Goal: Transaction & Acquisition: Subscribe to service/newsletter

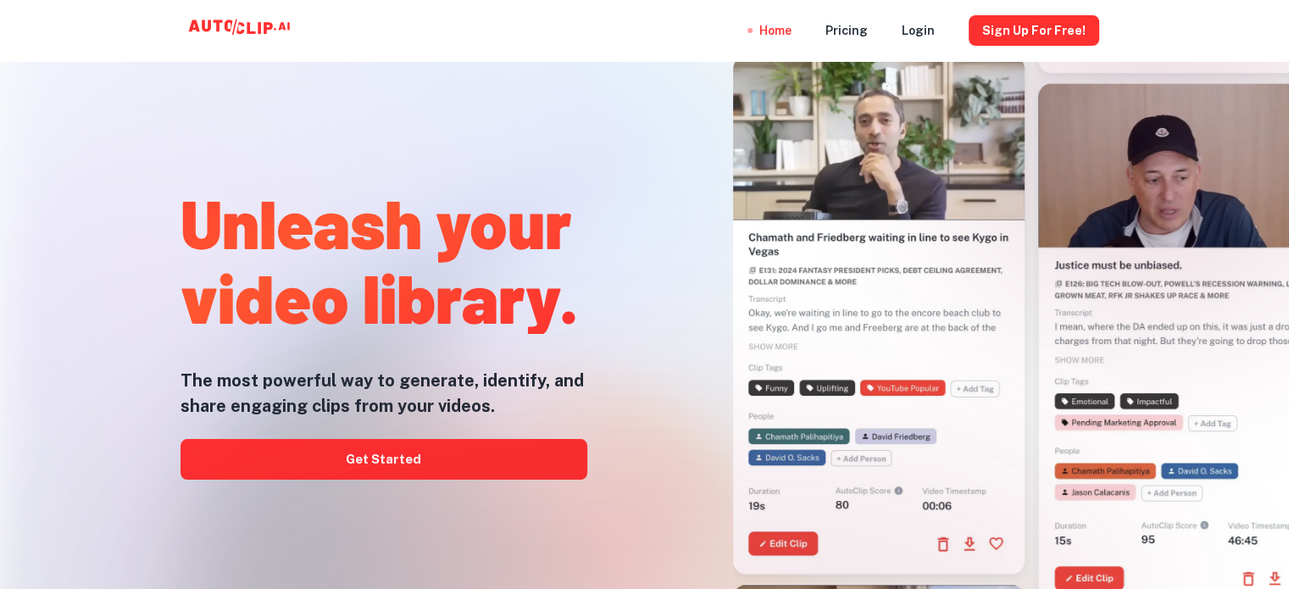
click at [482, 471] on div at bounding box center [644, 589] width 1031 height 339
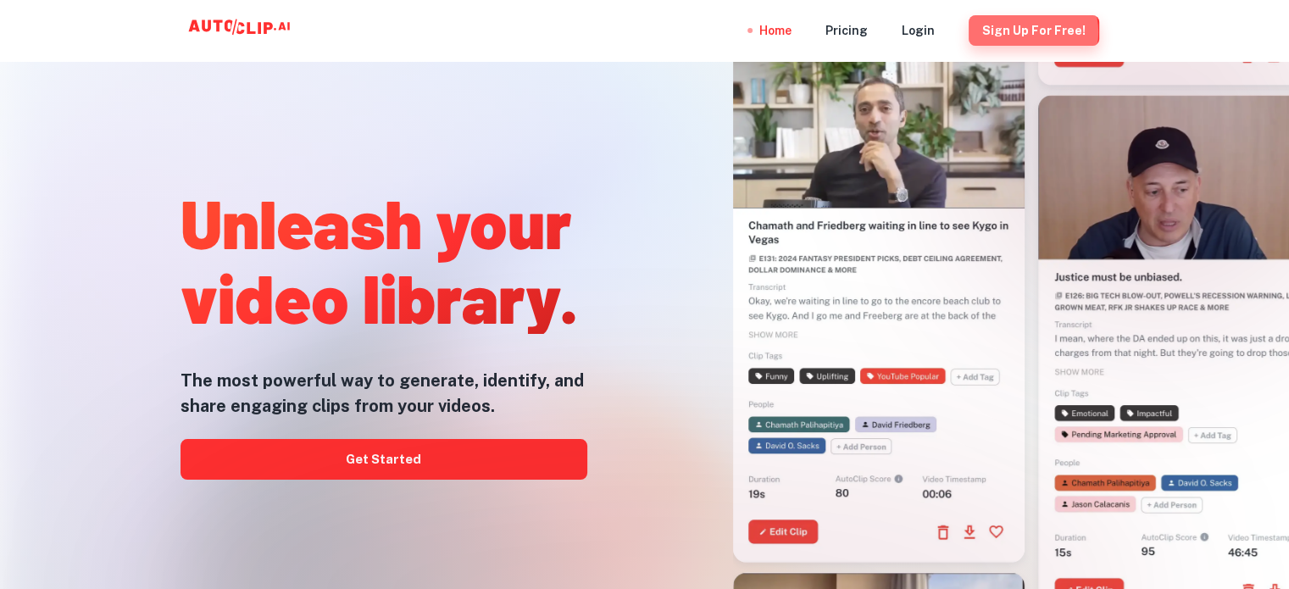
click at [1037, 32] on button "Sign Up for free!" at bounding box center [1034, 30] width 131 height 31
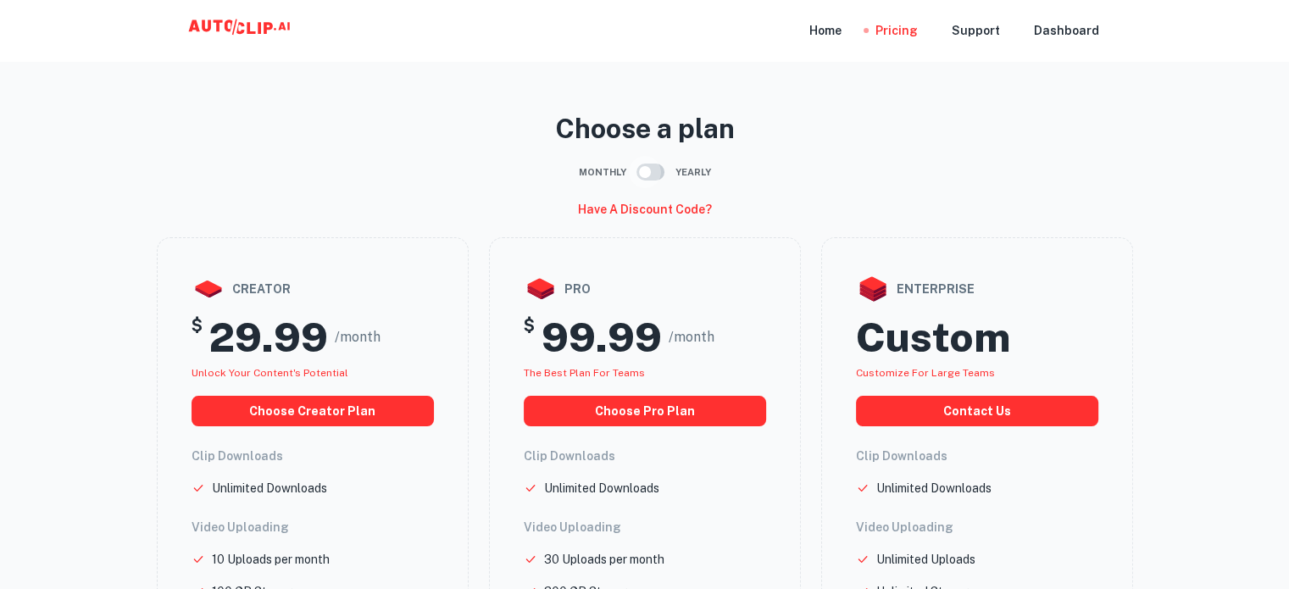
click at [654, 170] on input "checkbox" at bounding box center [645, 172] width 97 height 32
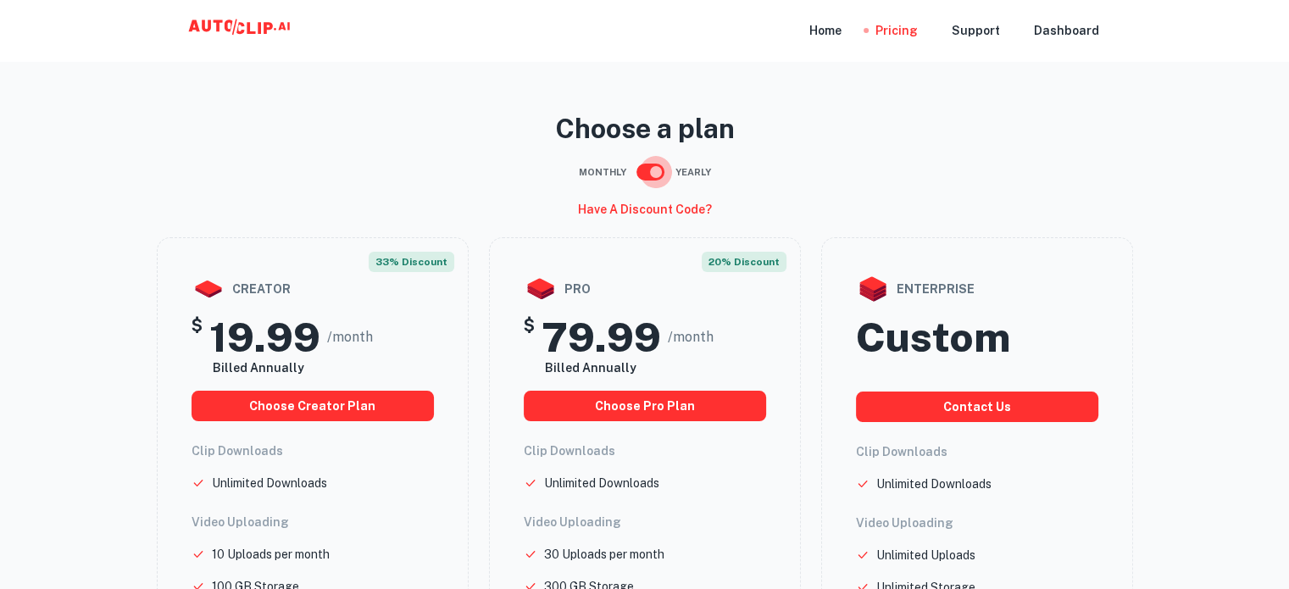
click at [658, 171] on input "checkbox" at bounding box center [656, 172] width 97 height 32
checkbox input "false"
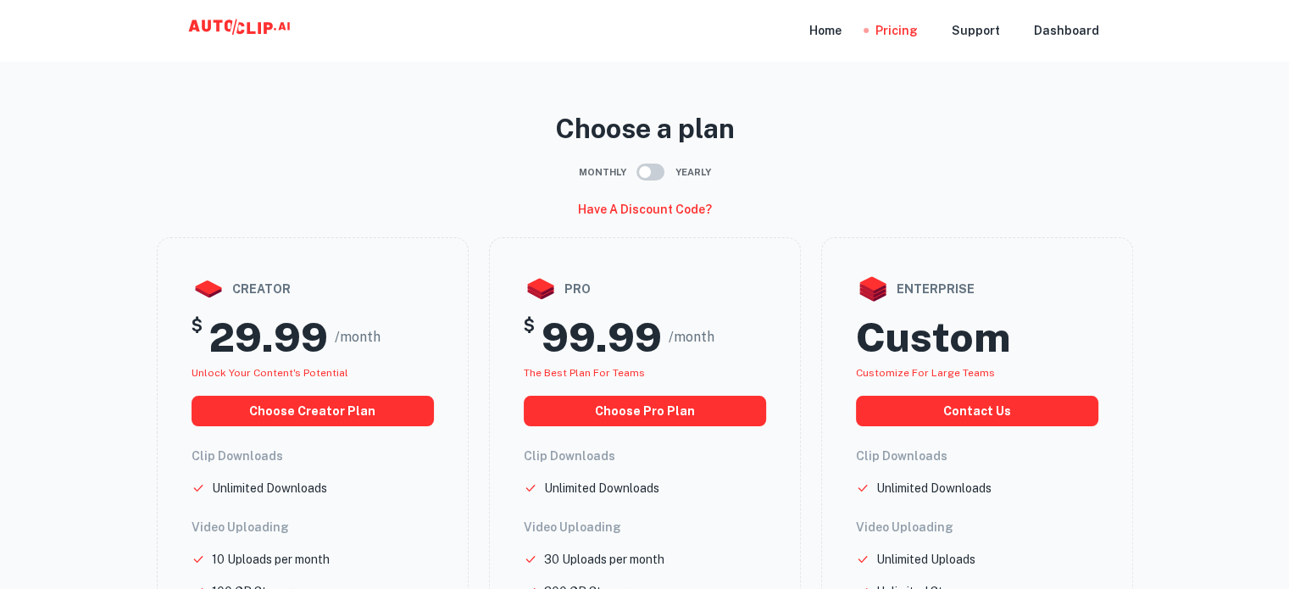
click at [895, 162] on div "Monthly Yearly" at bounding box center [645, 172] width 976 height 32
click at [831, 33] on div "Home" at bounding box center [825, 30] width 32 height 61
